Goal: Transaction & Acquisition: Purchase product/service

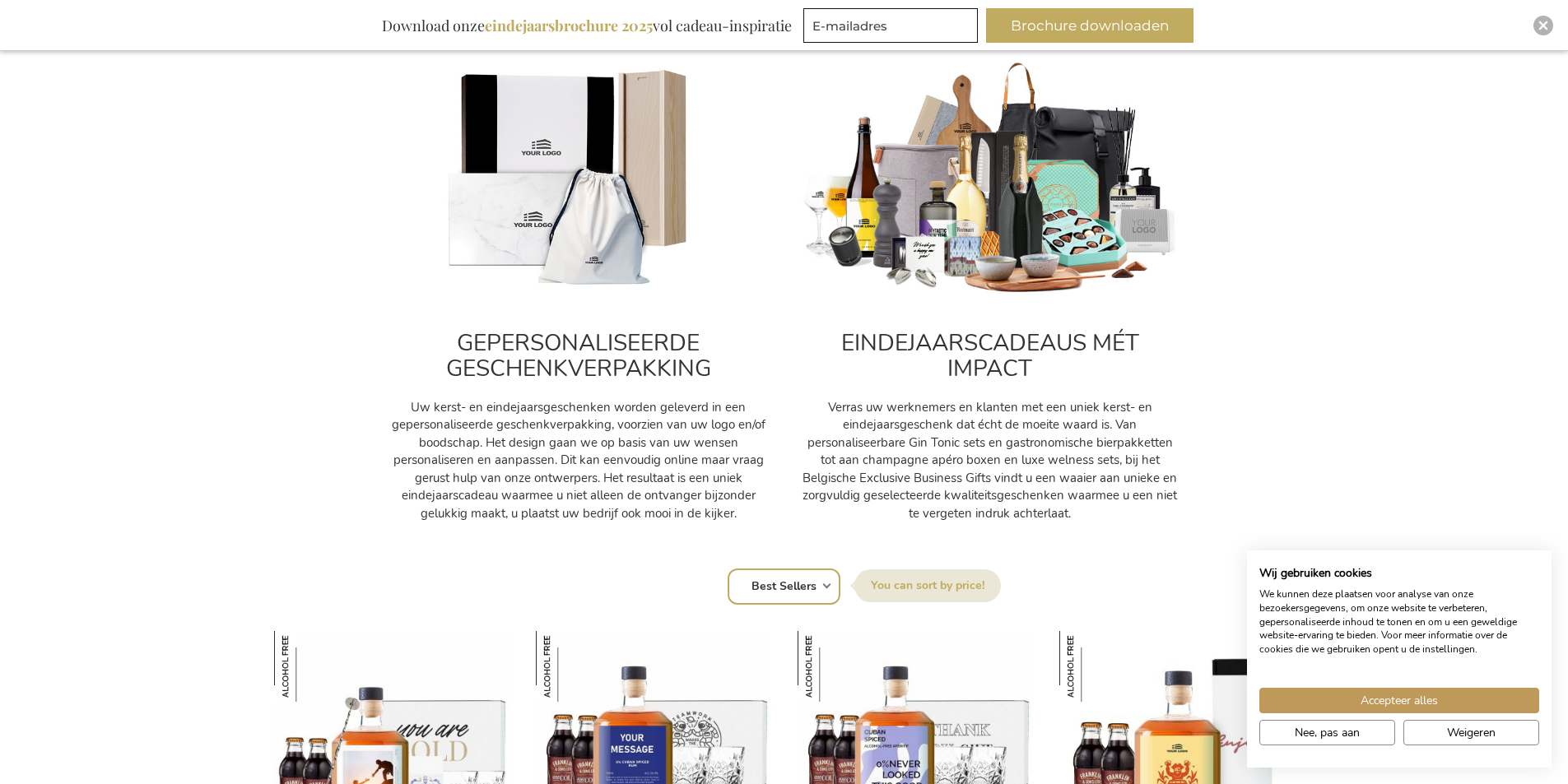
scroll to position [576, 0]
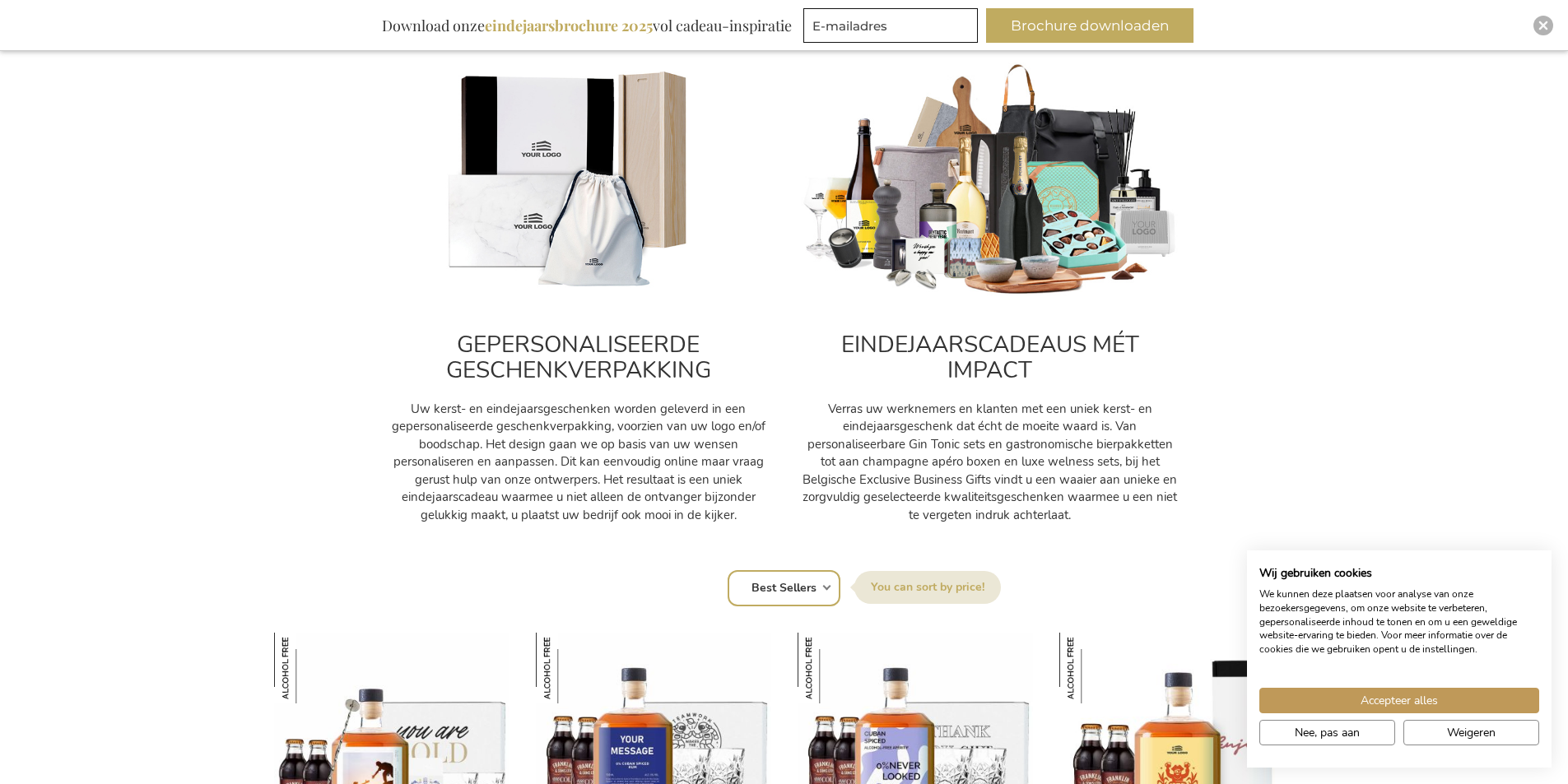
click at [969, 235] on img at bounding box center [990, 181] width 379 height 236
click at [976, 333] on h2 "EINDEJAARSCADEAUS MÉT IMPACT" at bounding box center [990, 358] width 379 height 51
click at [983, 347] on h2 "EINDEJAARSCADEAUS MÉT IMPACT" at bounding box center [990, 358] width 379 height 51
click at [984, 349] on h2 "EINDEJAARSCADEAUS MÉT IMPACT" at bounding box center [990, 358] width 379 height 51
click at [1011, 445] on p "Verras uw werknemers en klanten met een uniek kerst- en eindejaarsgeschenk dat …" at bounding box center [990, 461] width 379 height 123
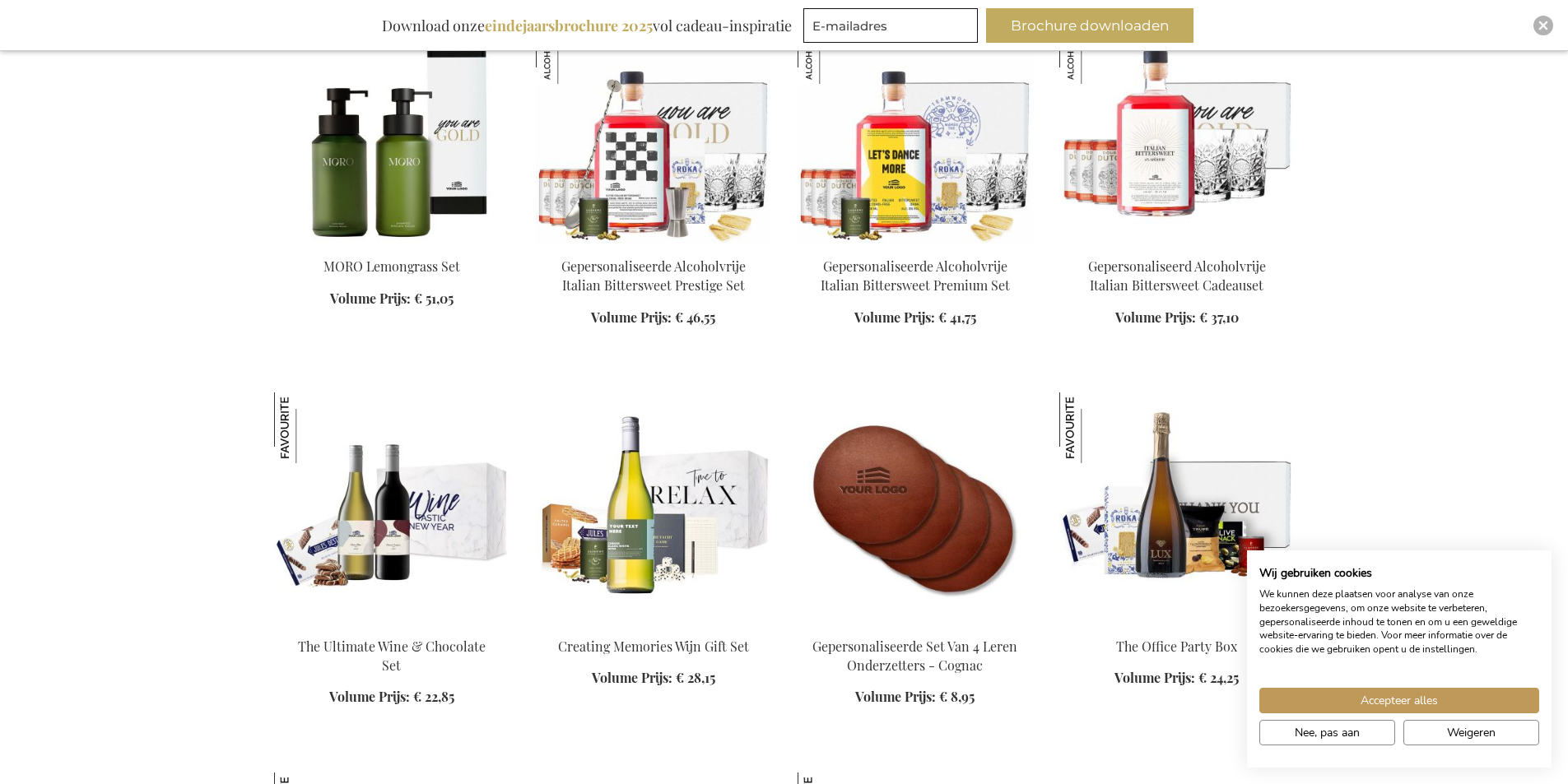
scroll to position [2139, 0]
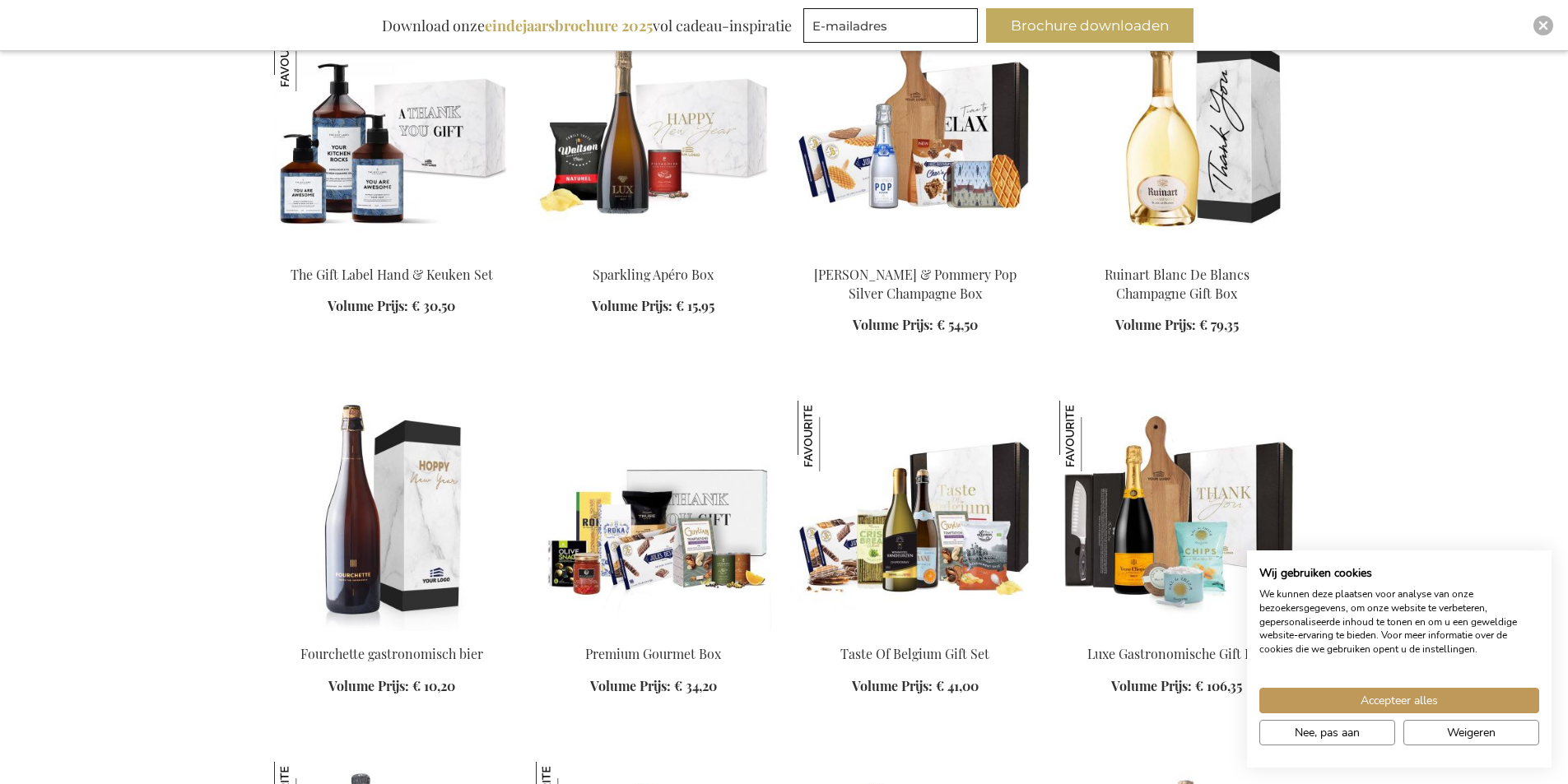
scroll to position [3126, 0]
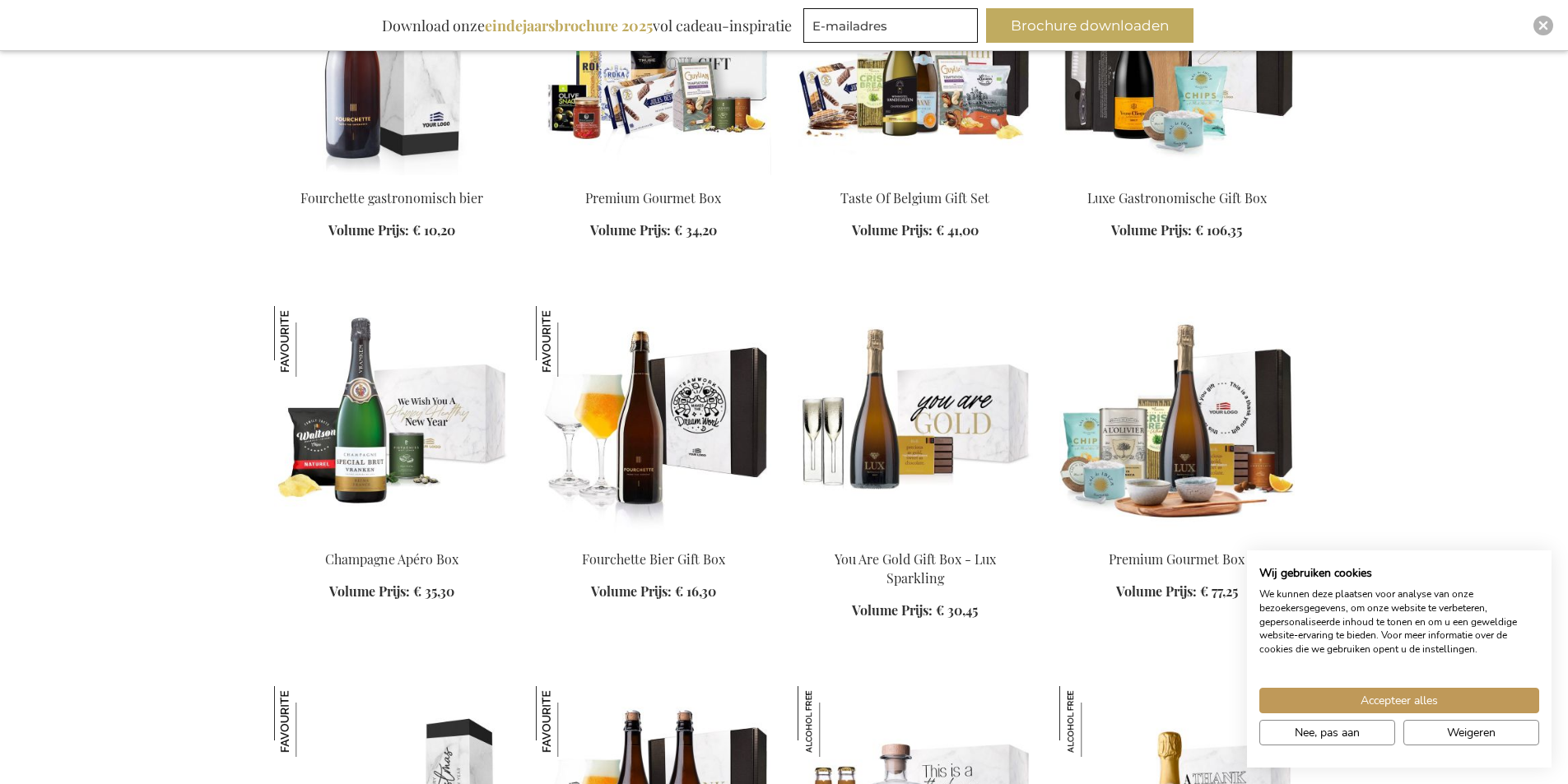
scroll to position [3621, 0]
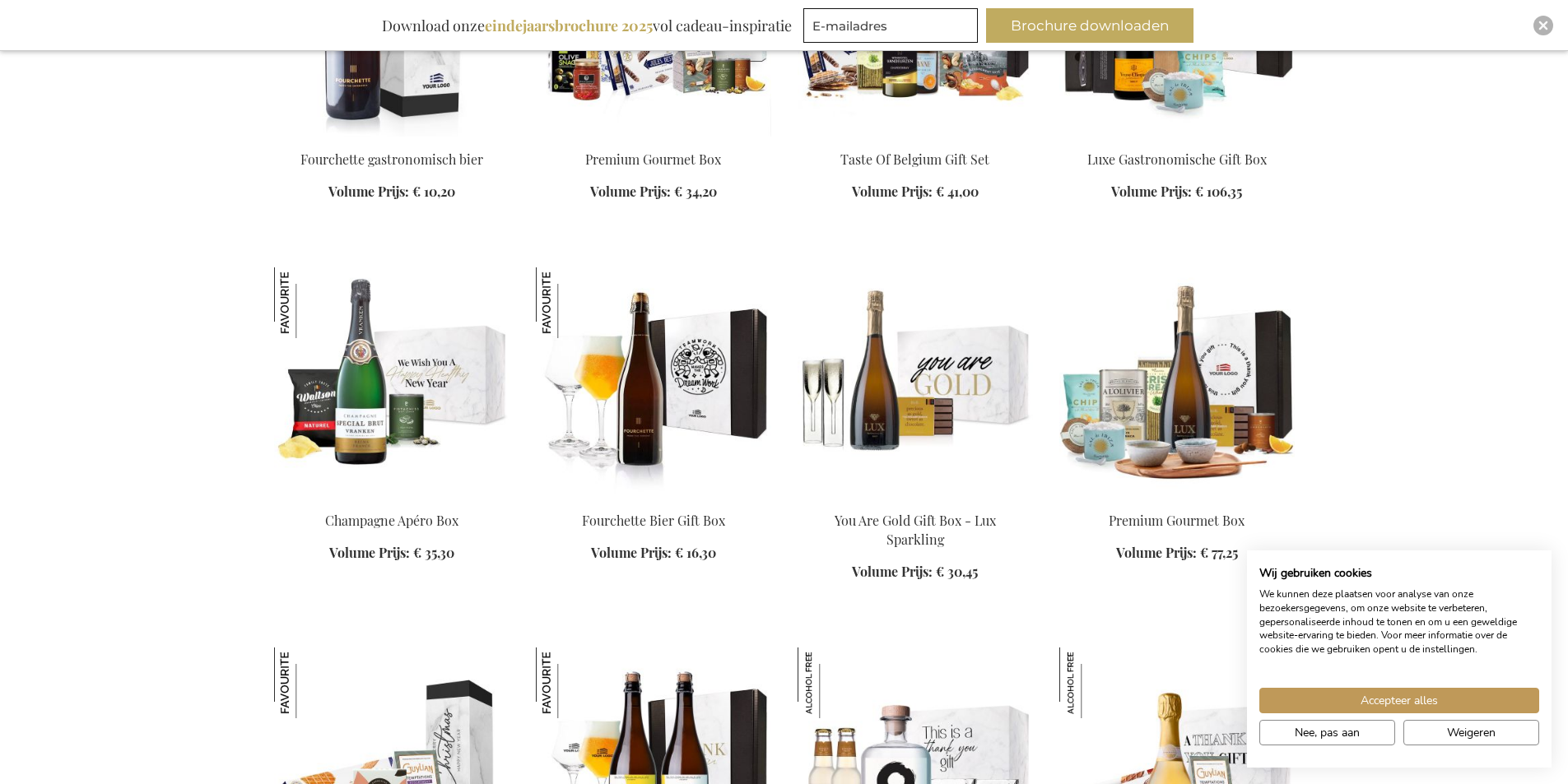
click at [972, 365] on img at bounding box center [915, 383] width 236 height 231
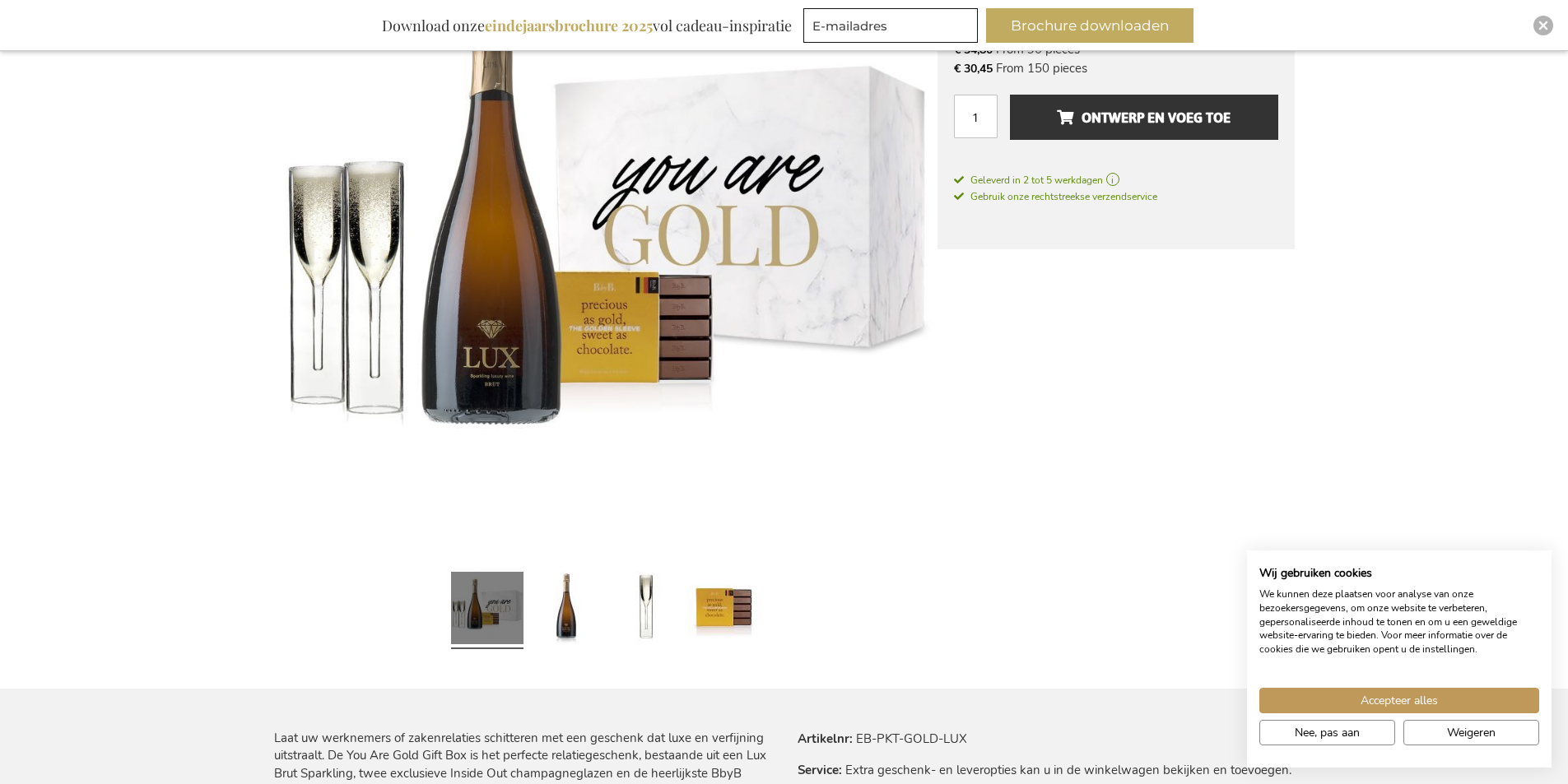
scroll to position [412, 0]
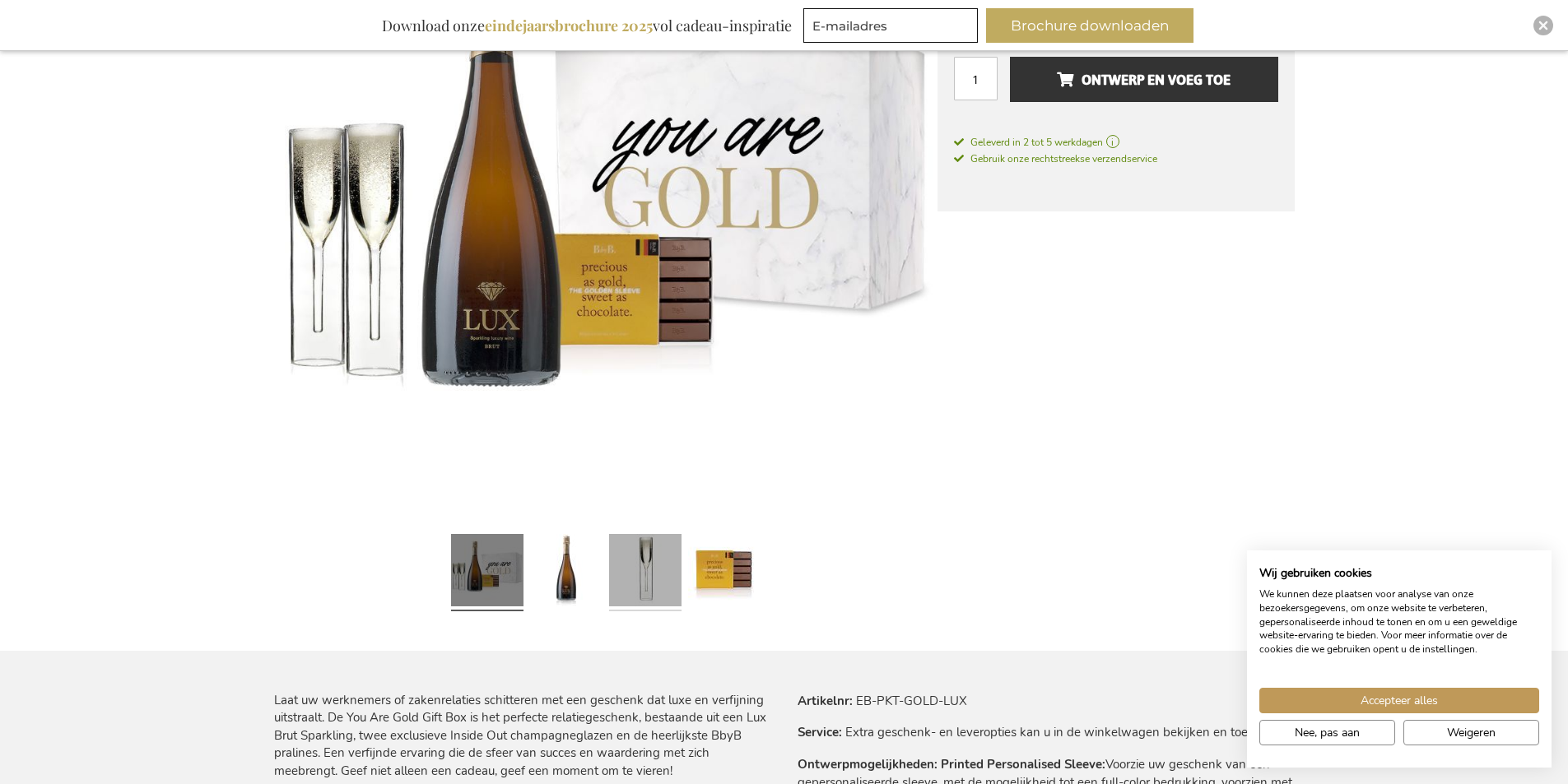
click at [640, 571] on link at bounding box center [645, 572] width 73 height 90
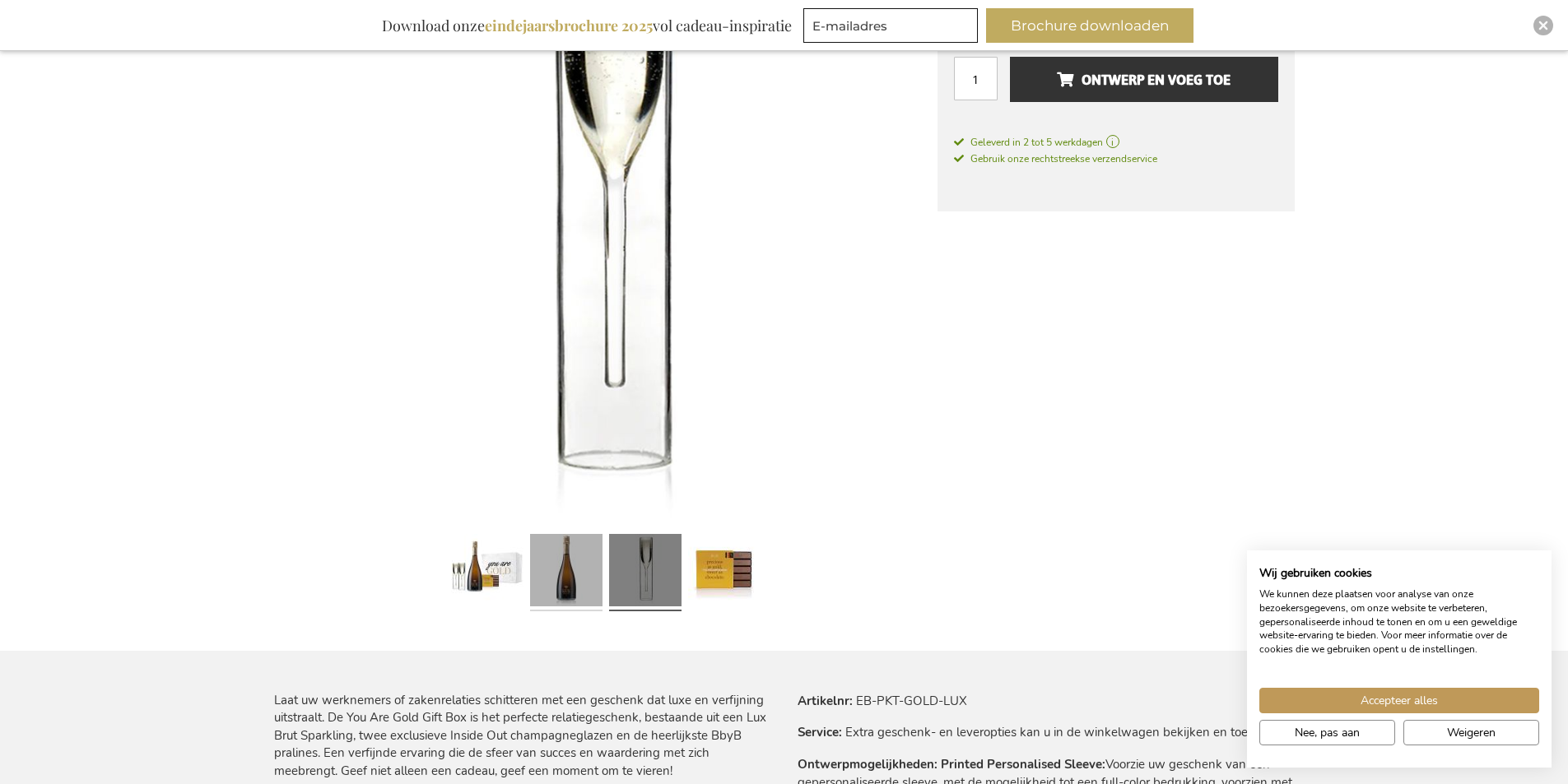
click at [570, 575] on link at bounding box center [566, 572] width 73 height 90
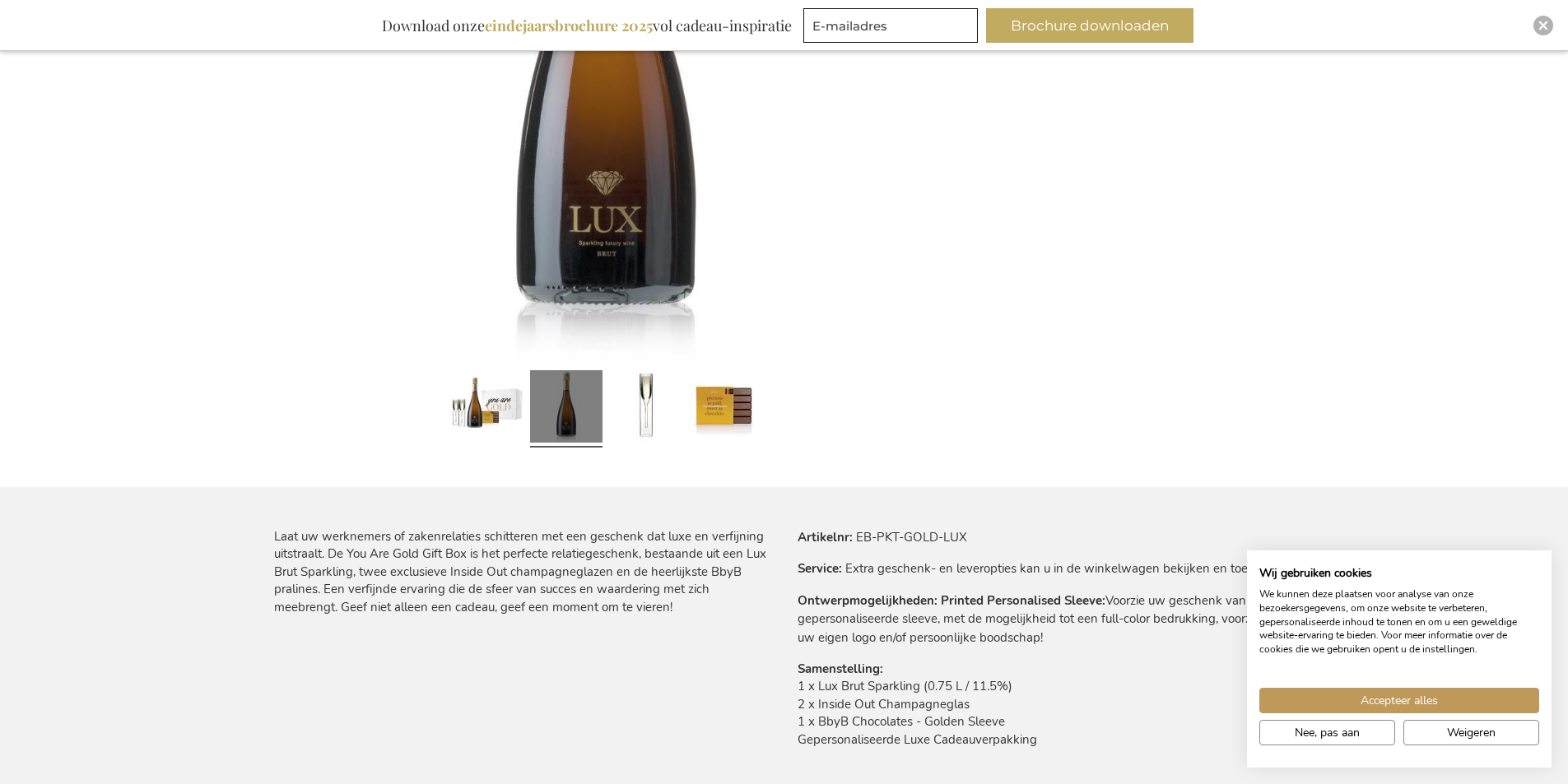
scroll to position [576, 0]
click at [734, 424] on link at bounding box center [724, 407] width 73 height 90
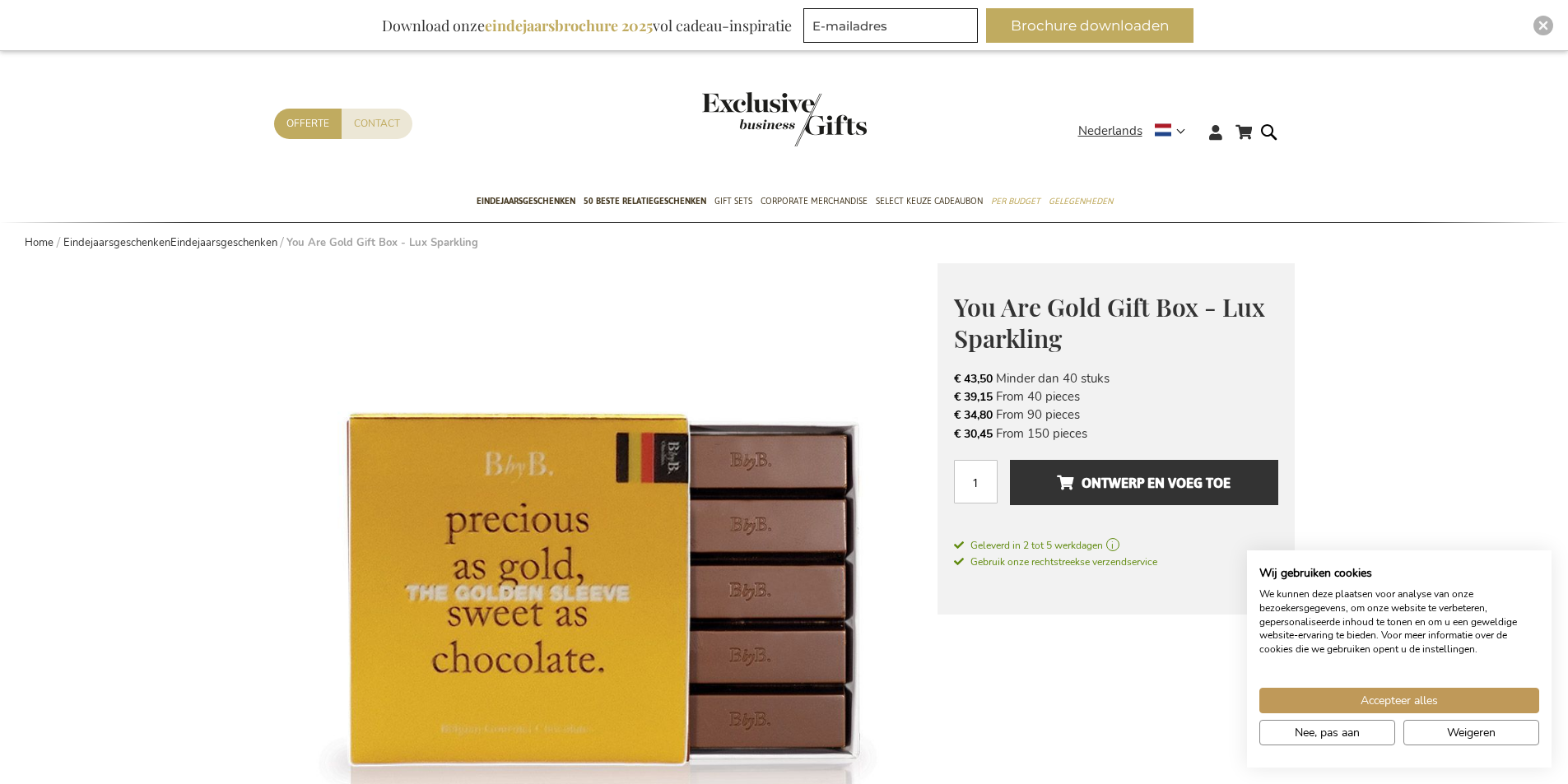
scroll to position [0, 0]
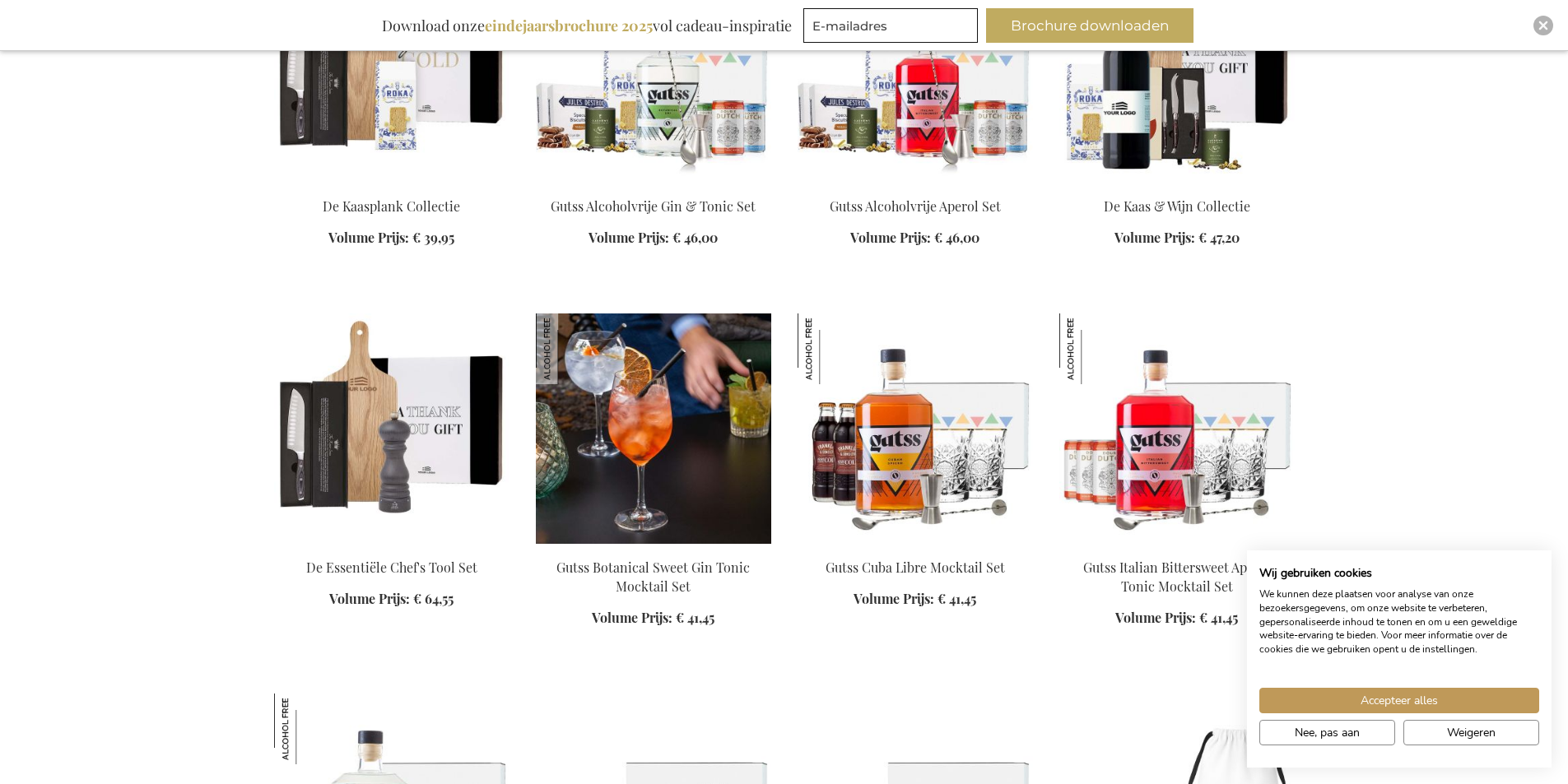
scroll to position [4854, 0]
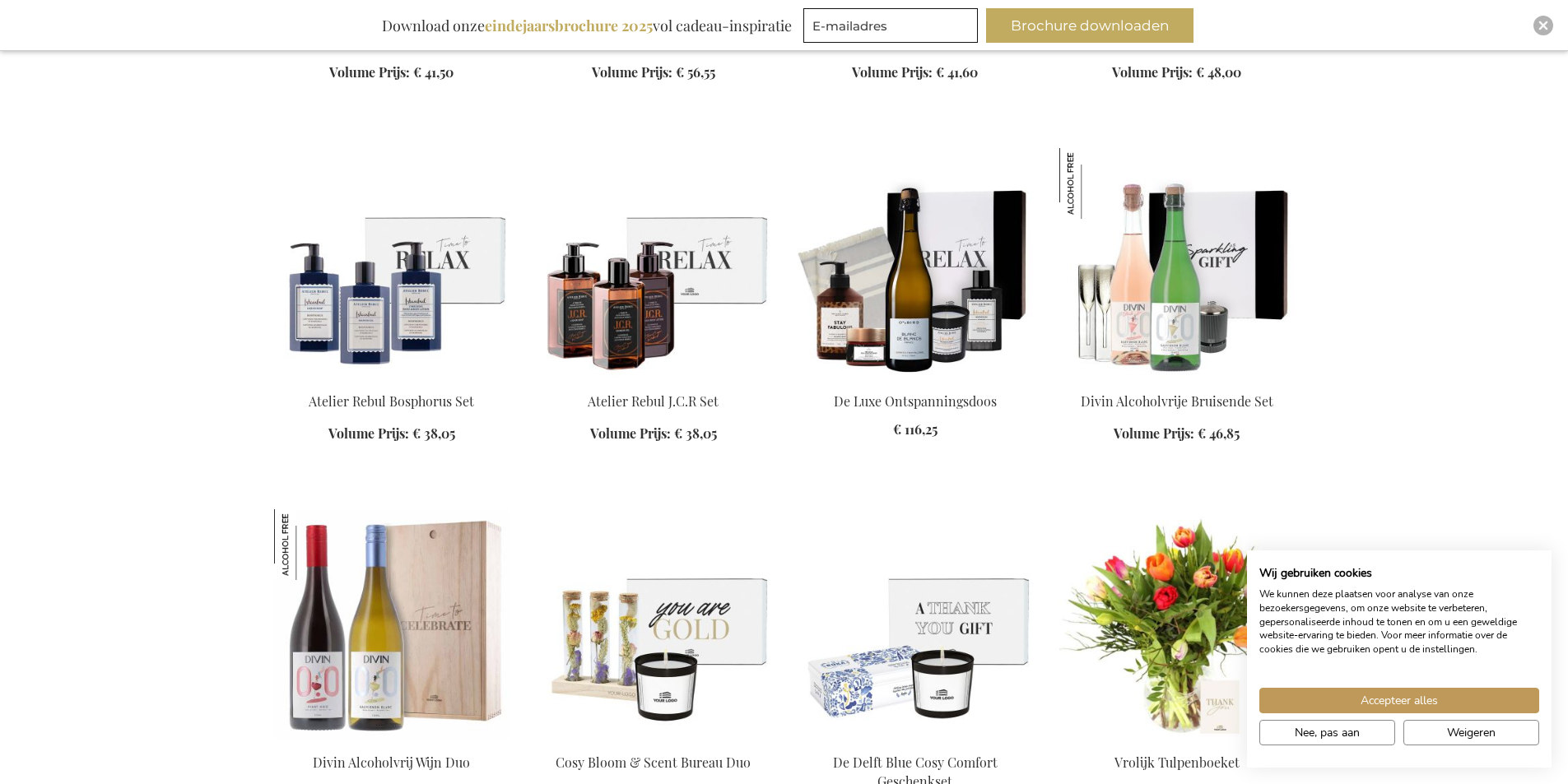
scroll to position [6089, 0]
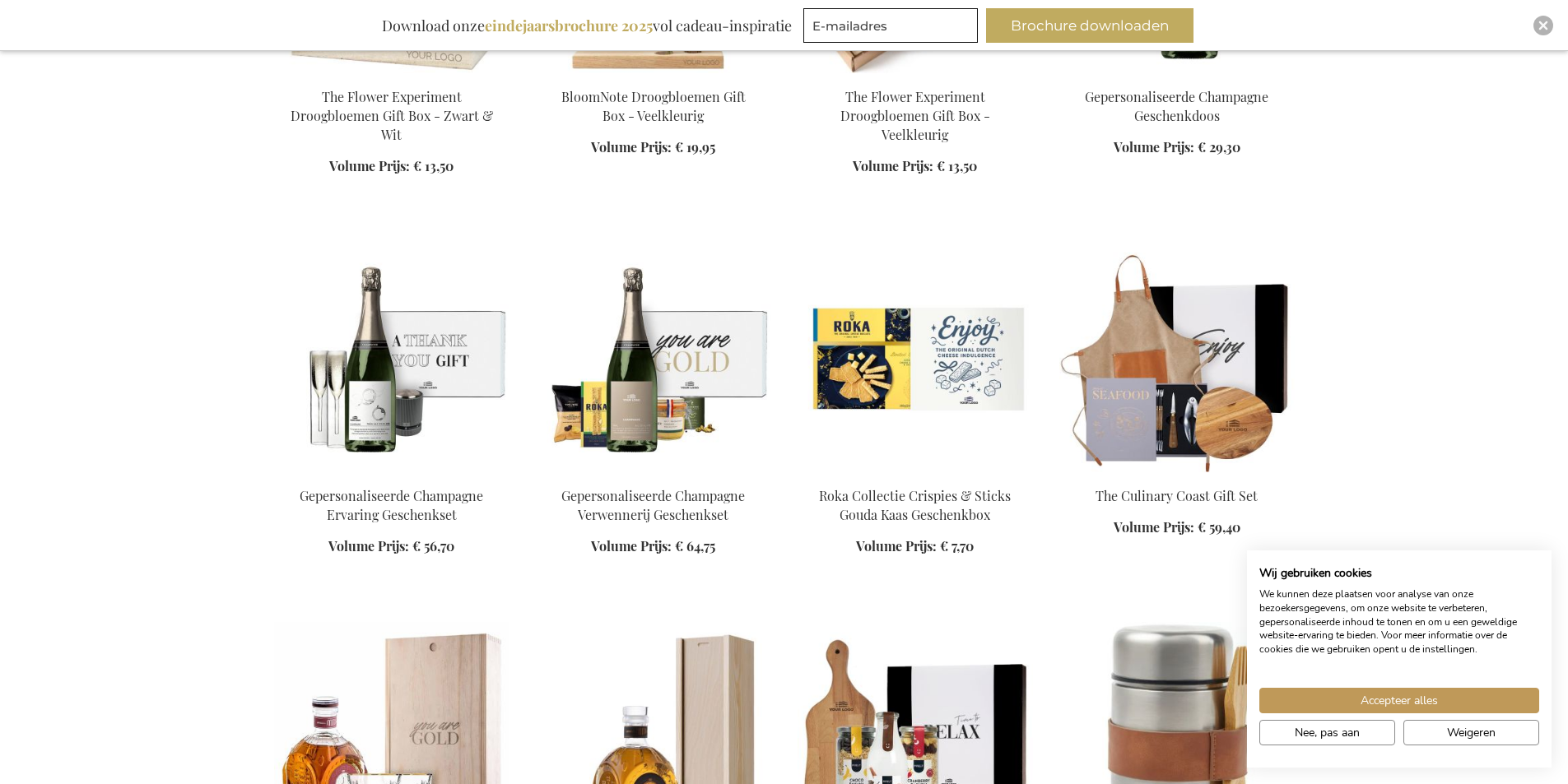
scroll to position [7159, 0]
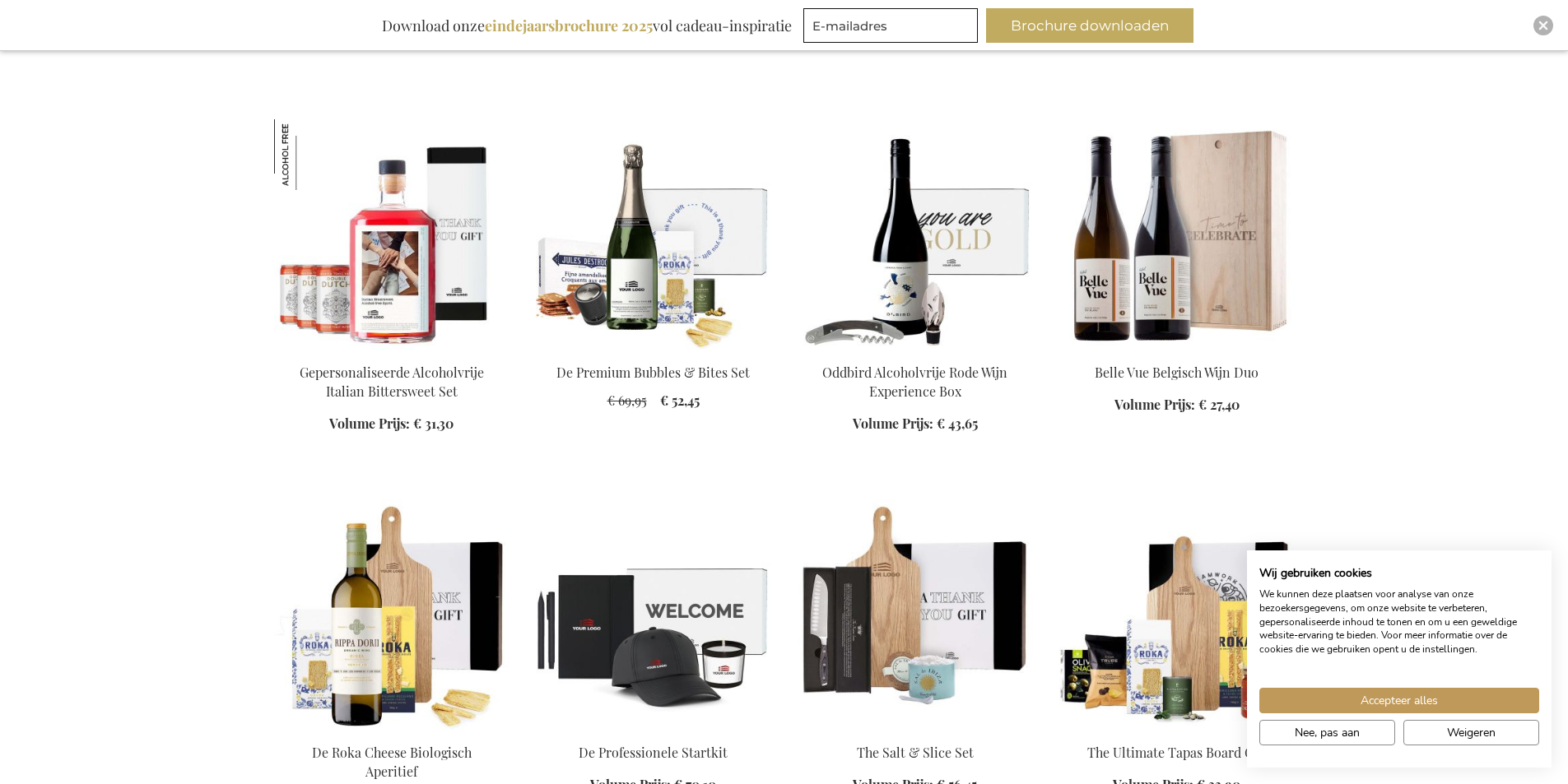
scroll to position [3867, 0]
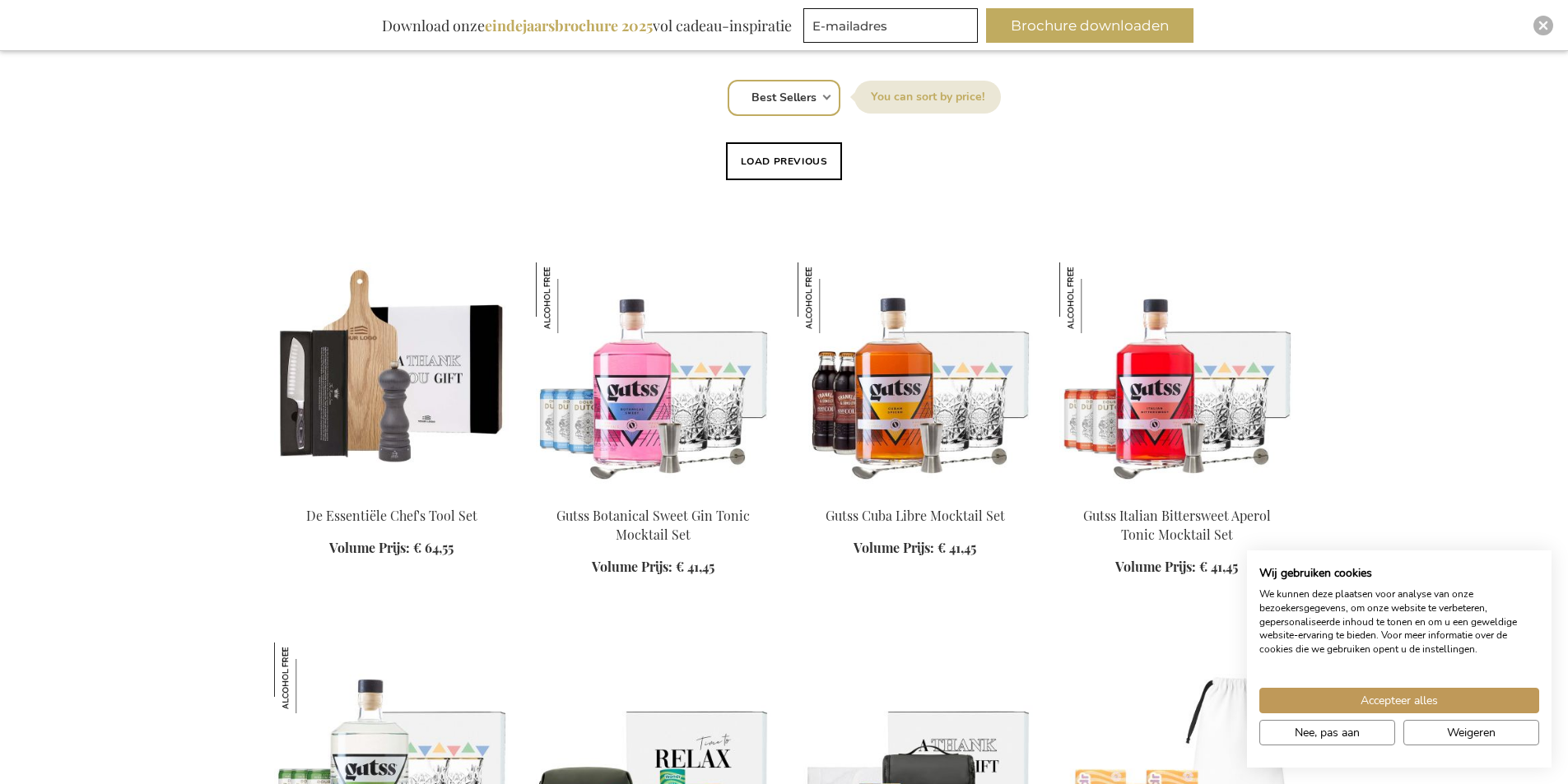
scroll to position [1398, 0]
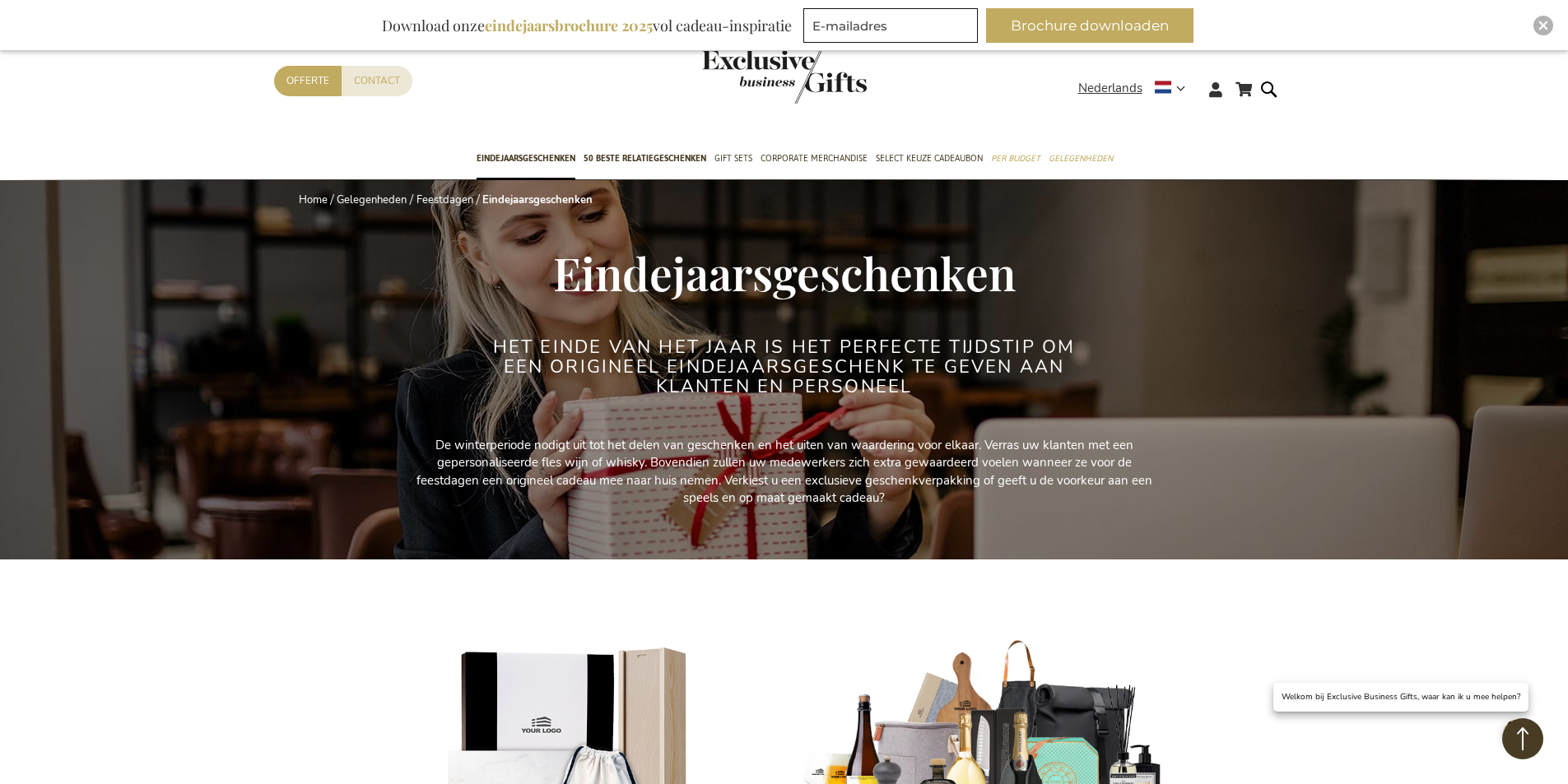
scroll to position [1398, 0]
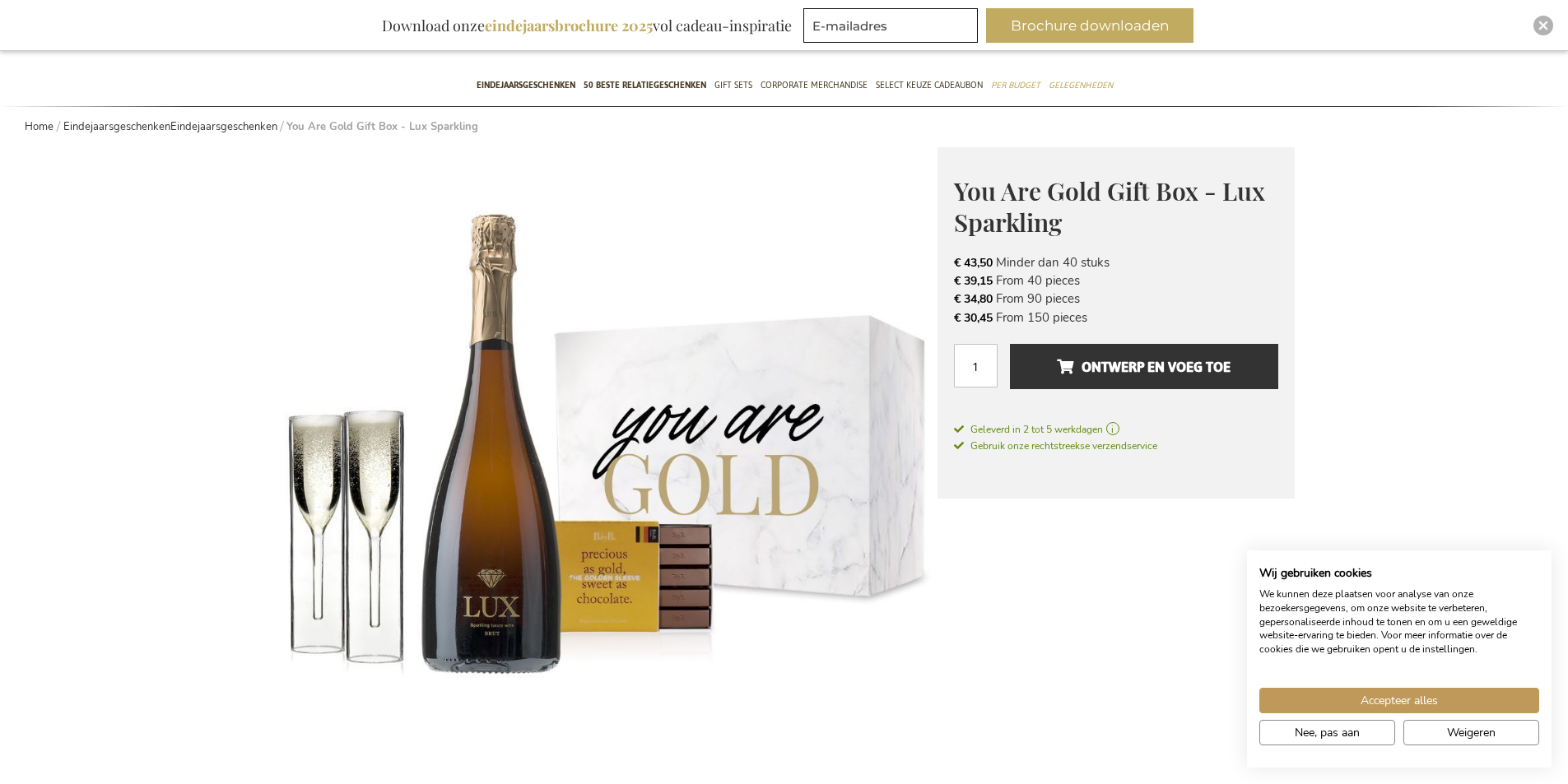
scroll to position [165, 0]
